Goal: Navigation & Orientation: Find specific page/section

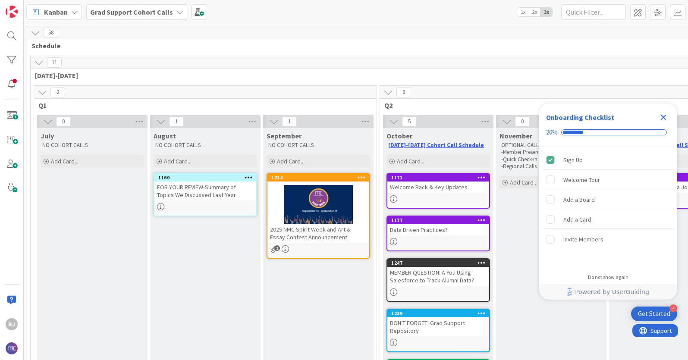
click at [155, 11] on b "Grad Support Cohort Calls" at bounding box center [131, 12] width 83 height 9
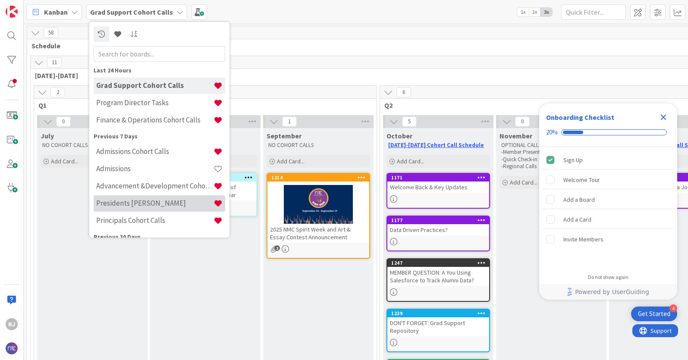
click at [131, 203] on h4 "Presidents [PERSON_NAME]" at bounding box center [154, 203] width 117 height 9
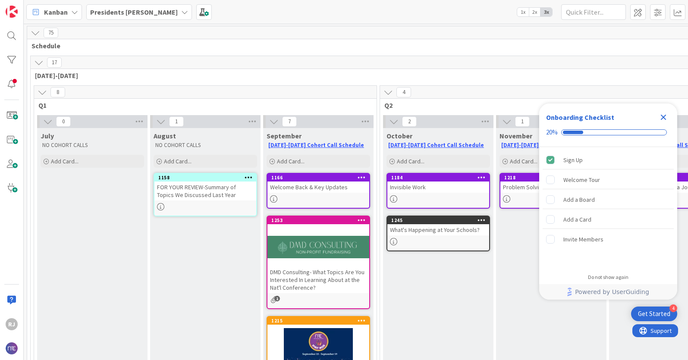
click at [159, 10] on b "Presidents [PERSON_NAME]" at bounding box center [134, 12] width 88 height 9
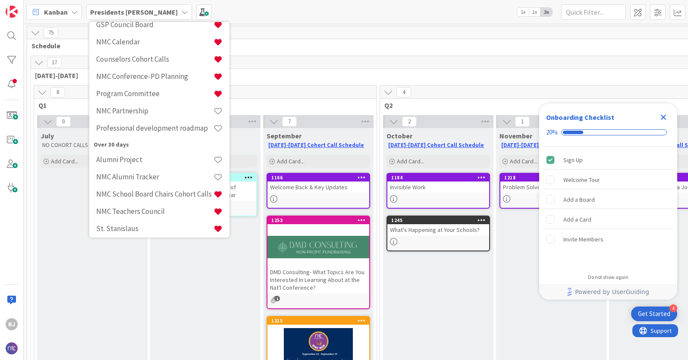
scroll to position [228, 0]
click at [137, 57] on h4 "Counselors Cohort Calls" at bounding box center [154, 58] width 117 height 9
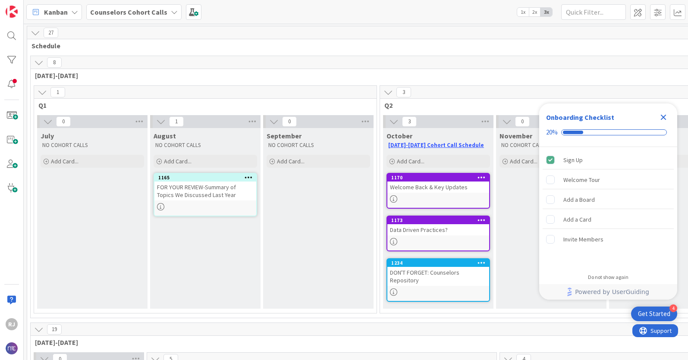
click at [154, 10] on b "Counselors Cohort Calls" at bounding box center [128, 12] width 77 height 9
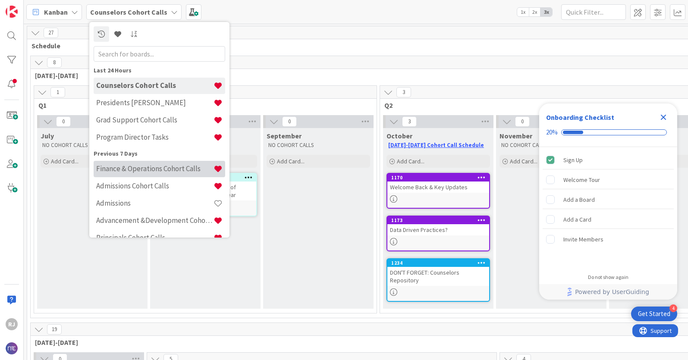
click at [134, 167] on h4 "Finance & Operations Cohort Calls" at bounding box center [154, 168] width 117 height 9
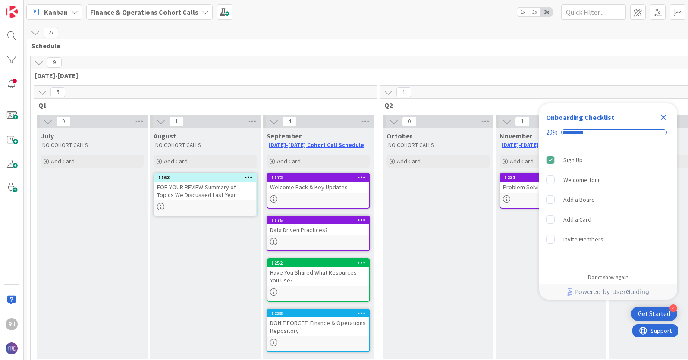
click at [665, 117] on icon "Close Checklist" at bounding box center [663, 117] width 10 height 10
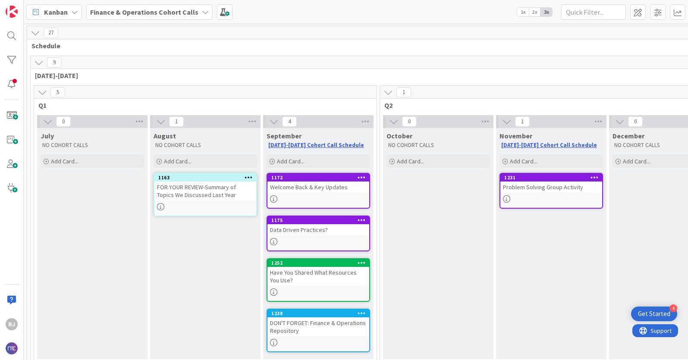
click at [120, 11] on b "Finance & Operations Cohort Calls" at bounding box center [144, 12] width 108 height 9
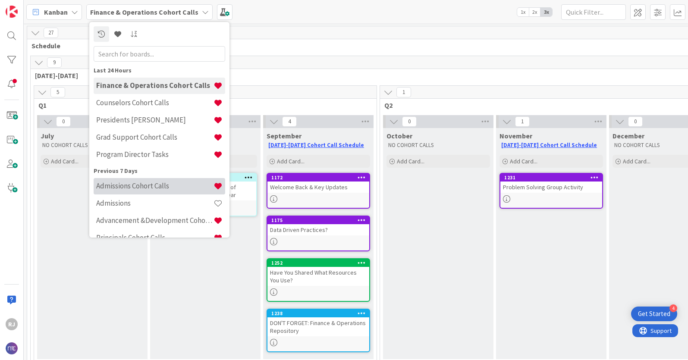
click at [135, 183] on h4 "Admissions Cohort Calls" at bounding box center [154, 185] width 117 height 9
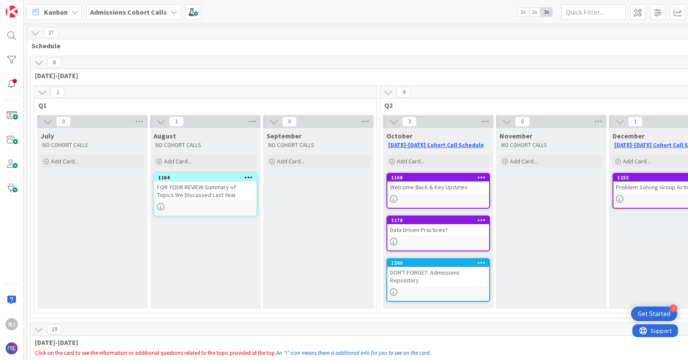
click at [141, 10] on b "Admissions Cohort Calls" at bounding box center [128, 12] width 77 height 9
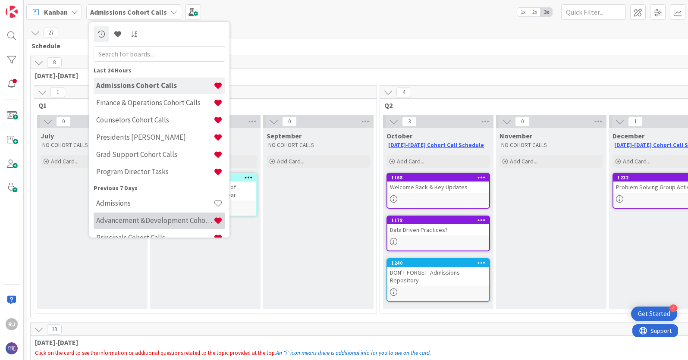
click at [142, 216] on h4 "Advancement &Development Cohort Calls" at bounding box center [154, 220] width 117 height 9
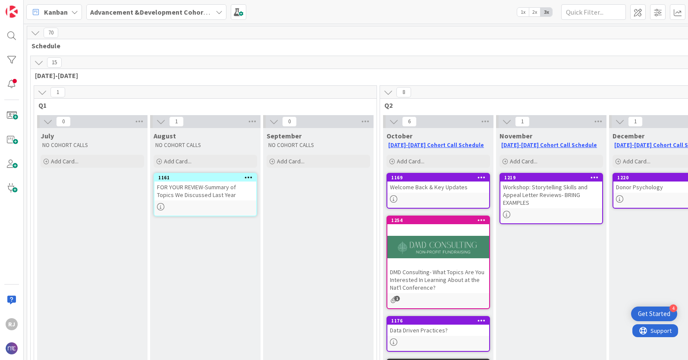
click at [167, 9] on b "Advancement &Development Cohort Calls" at bounding box center [156, 12] width 133 height 9
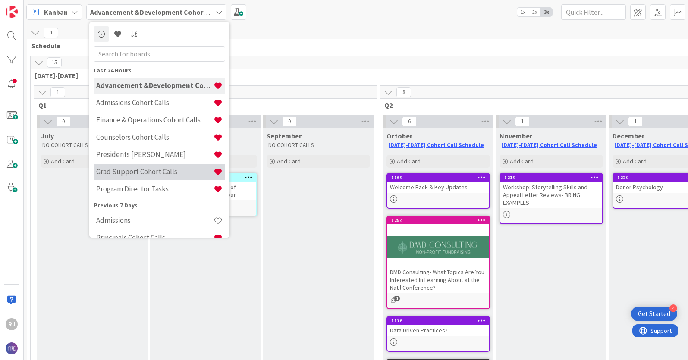
click at [132, 173] on h4 "Grad Support Cohort Calls" at bounding box center [154, 171] width 117 height 9
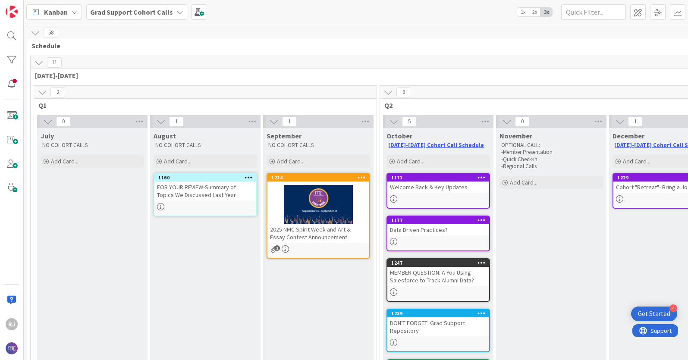
click at [158, 9] on b "Grad Support Cohort Calls" at bounding box center [131, 12] width 83 height 9
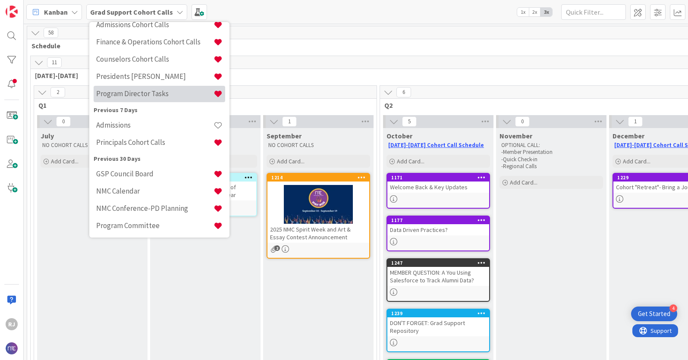
scroll to position [115, 0]
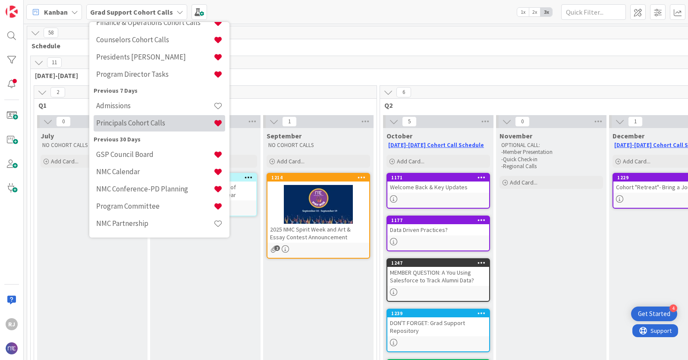
click at [128, 124] on h4 "Principals Cohort Calls" at bounding box center [154, 123] width 117 height 9
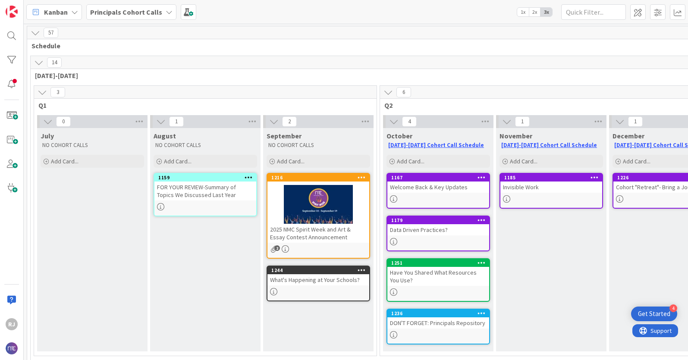
click at [129, 13] on b "Principals Cohort Calls" at bounding box center [126, 12] width 72 height 9
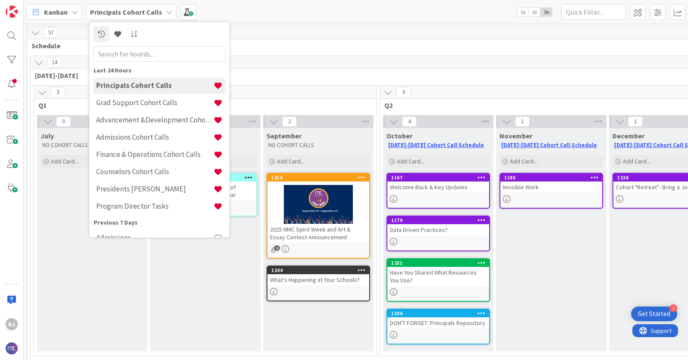
click at [278, 15] on div "Kanban Principals Cohort Calls Last 24 Hours Principals Cohort Calls Grad Suppo…" at bounding box center [356, 12] width 664 height 24
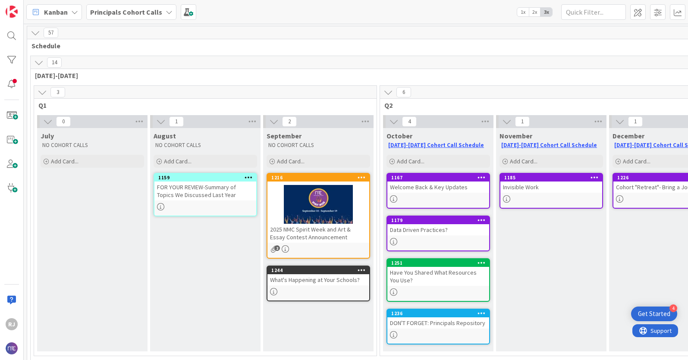
click at [145, 10] on b "Principals Cohort Calls" at bounding box center [126, 12] width 72 height 9
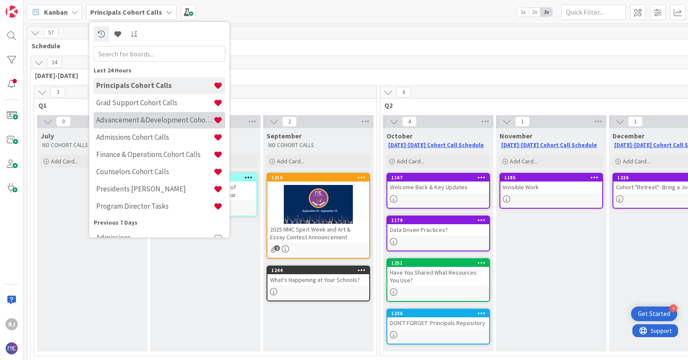
click at [142, 117] on h4 "Advancement &Development Cohort Calls" at bounding box center [154, 120] width 117 height 9
